Goal: Find specific page/section: Find specific page/section

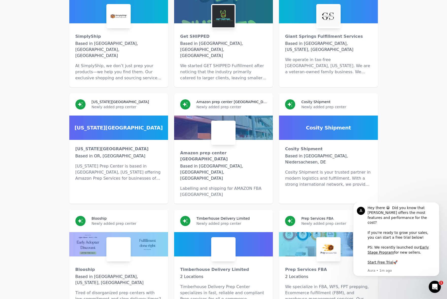
scroll to position [2535, 0]
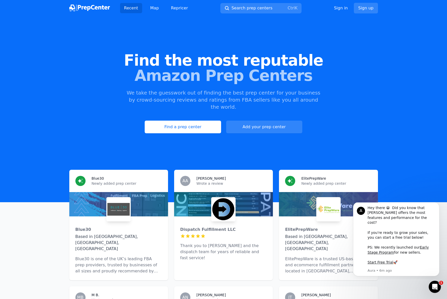
scroll to position [2535, 0]
